Goal: Task Accomplishment & Management: Manage account settings

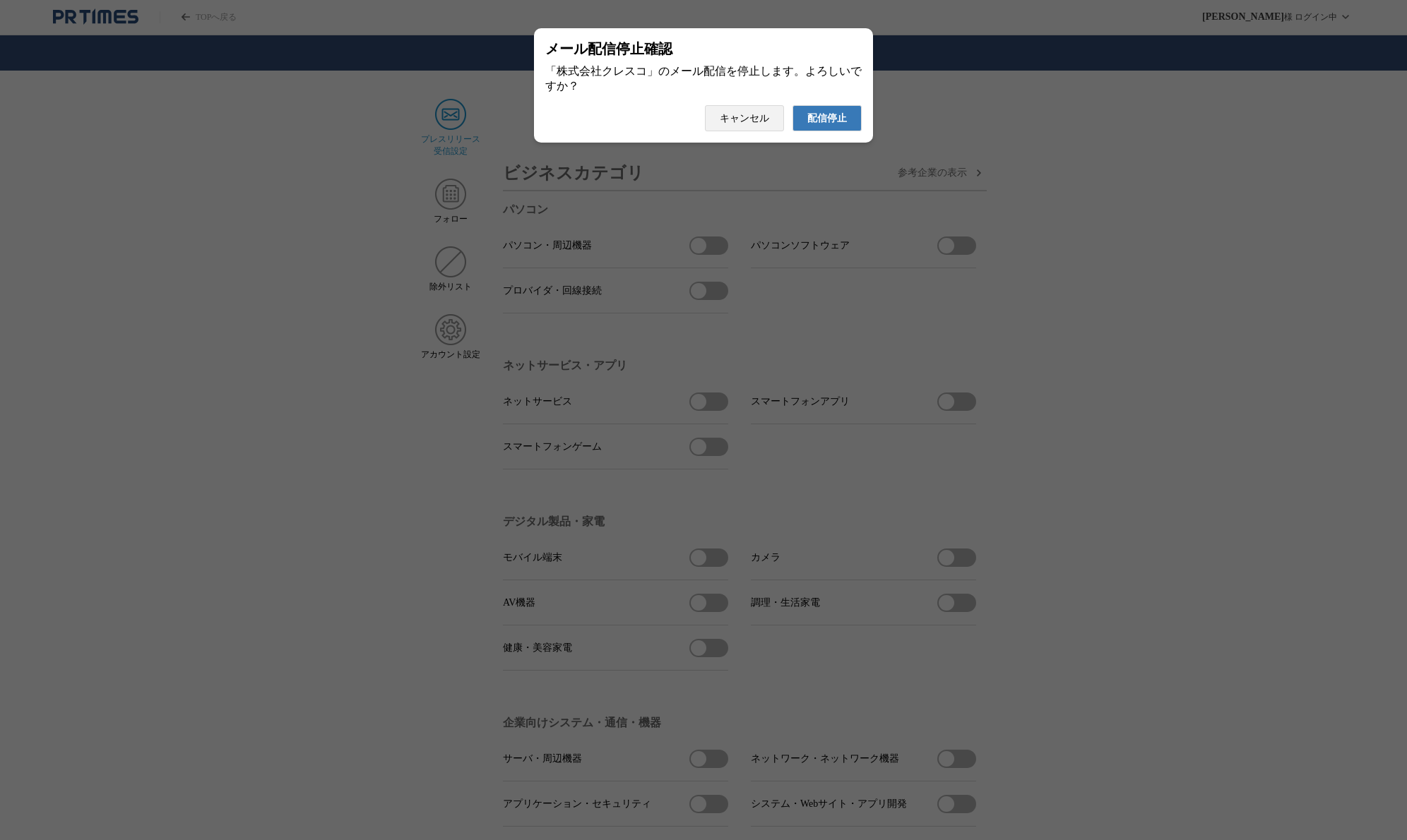
click at [808, 115] on button "配信停止" at bounding box center [826, 118] width 69 height 26
click at [823, 124] on span "配信停止" at bounding box center [826, 119] width 40 height 13
click at [824, 120] on span "配信停止" at bounding box center [826, 119] width 40 height 13
